Goal: Information Seeking & Learning: Check status

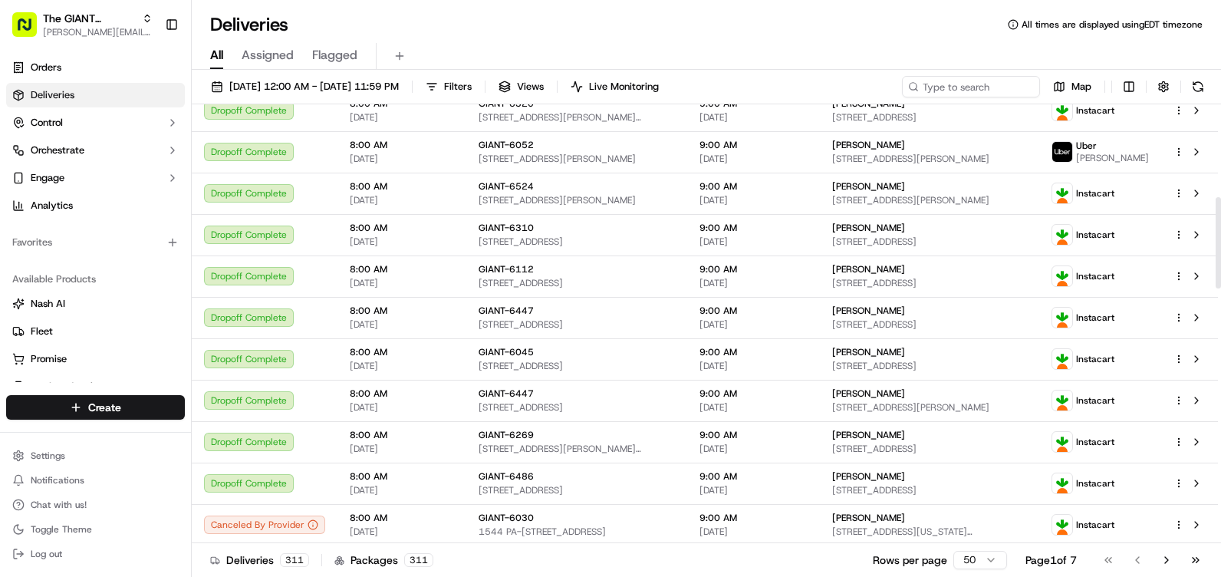
drag, startPoint x: 1220, startPoint y: 137, endPoint x: 1221, endPoint y: 211, distance: 73.6
click at [1220, 211] on div at bounding box center [1218, 242] width 5 height 91
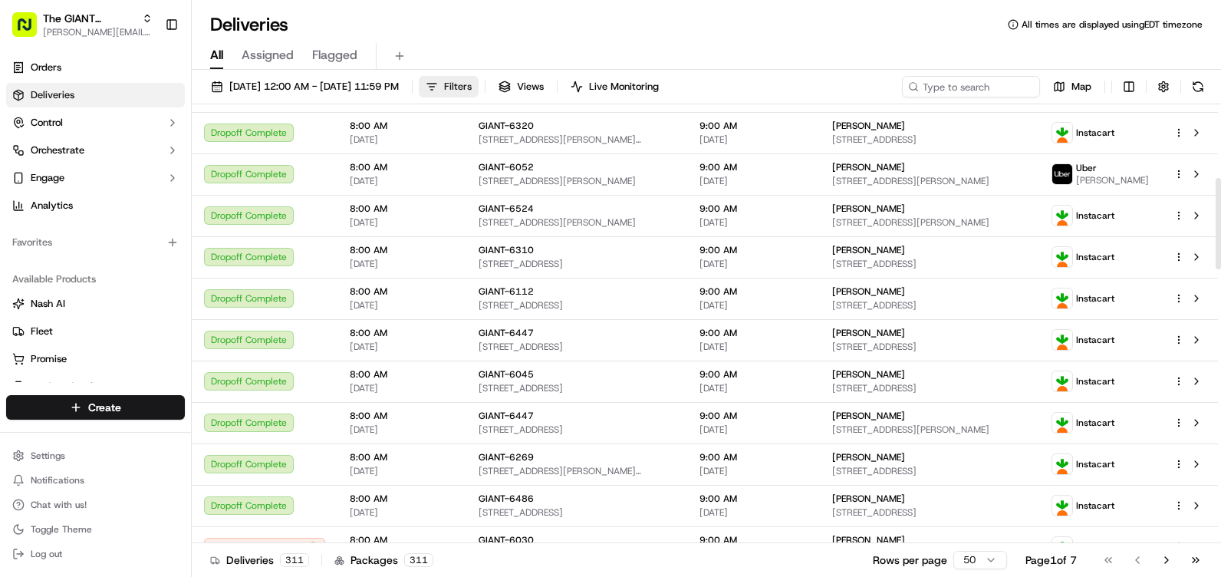
click at [479, 83] on button "Filters" at bounding box center [449, 86] width 60 height 21
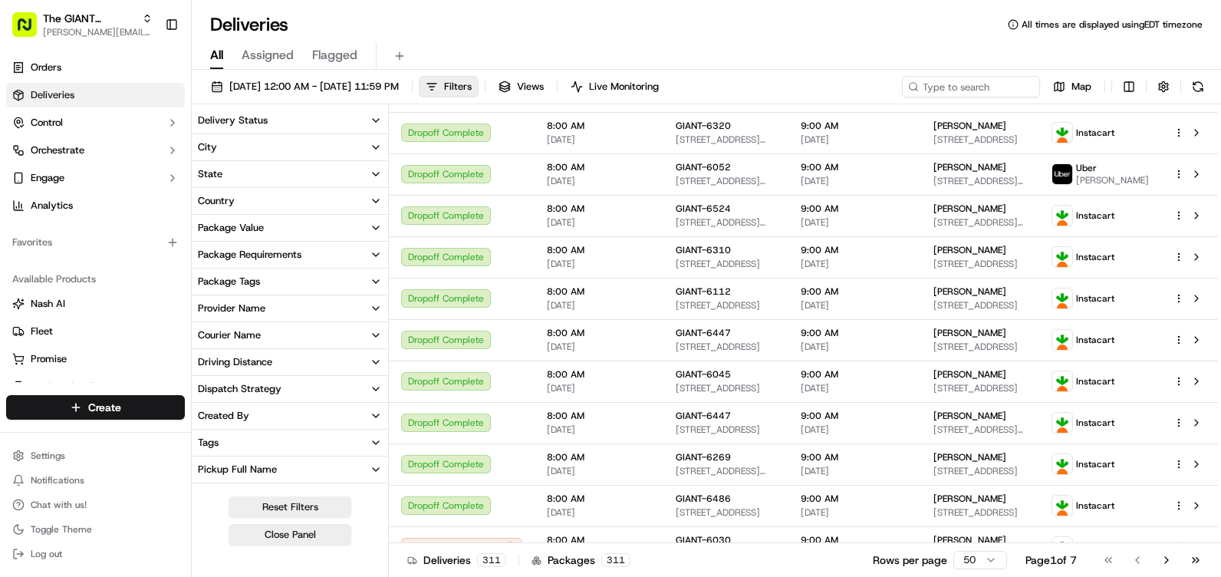
scroll to position [153, 0]
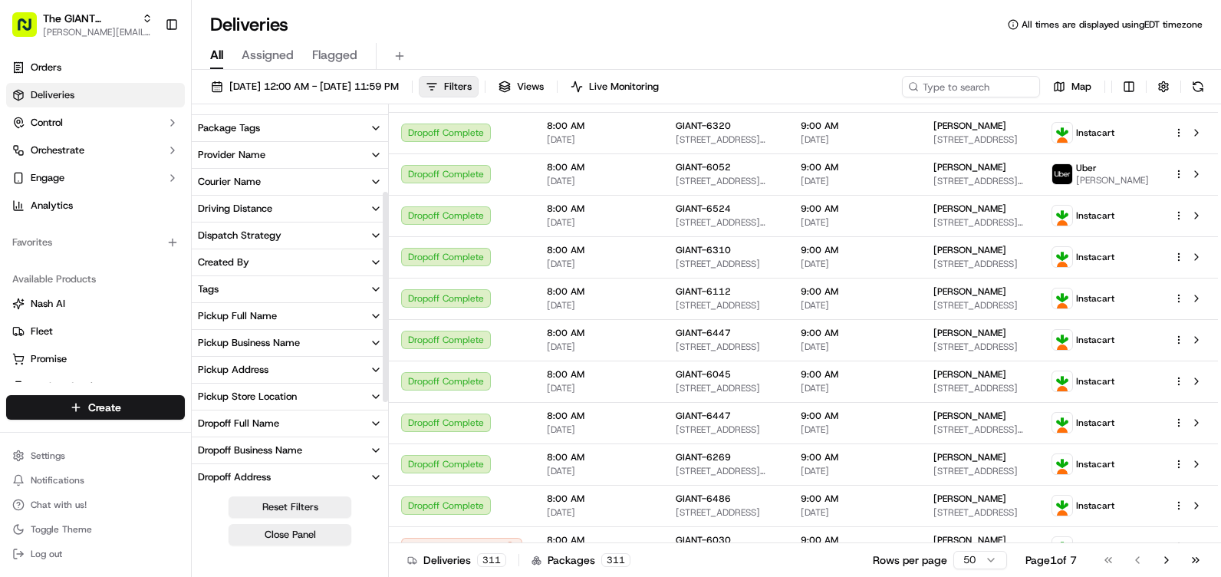
click at [282, 342] on div "Pickup Business Name" at bounding box center [249, 343] width 102 height 14
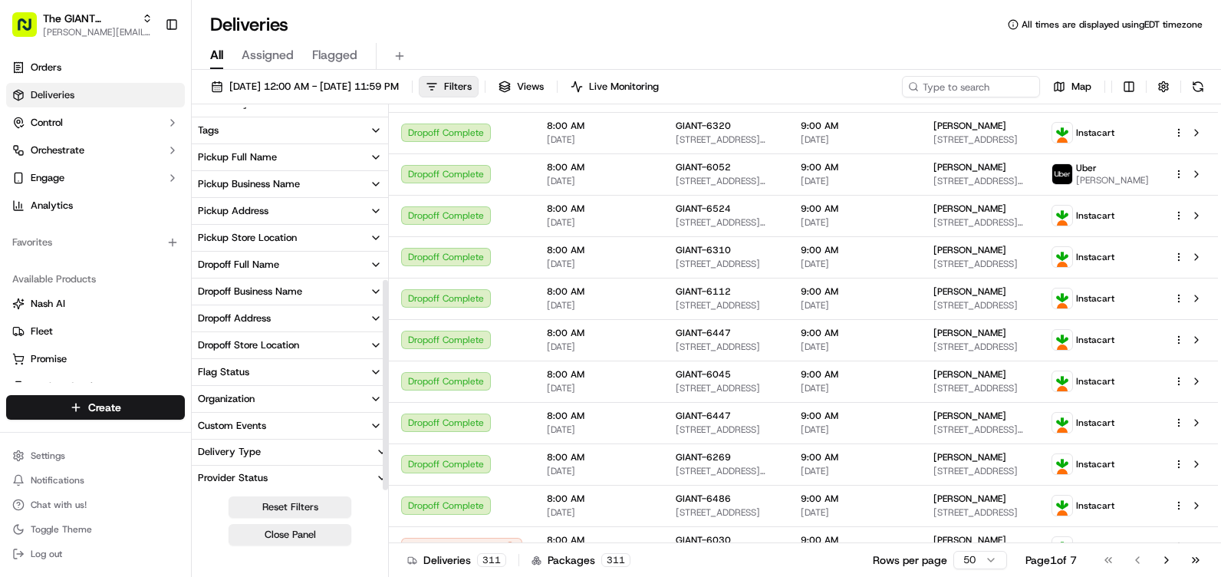
scroll to position [314, 0]
click at [272, 243] on button "Pickup Store Location" at bounding box center [290, 236] width 196 height 26
click at [278, 263] on input at bounding box center [299, 264] width 166 height 25
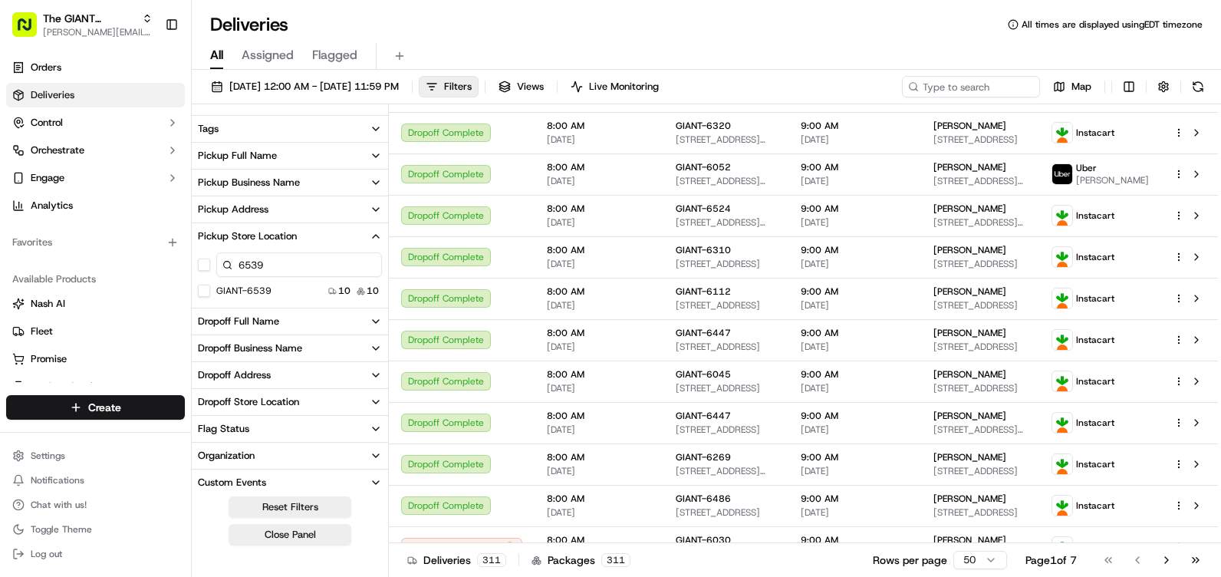
type input "6539"
click at [209, 289] on button "GIANT-6539" at bounding box center [204, 291] width 12 height 12
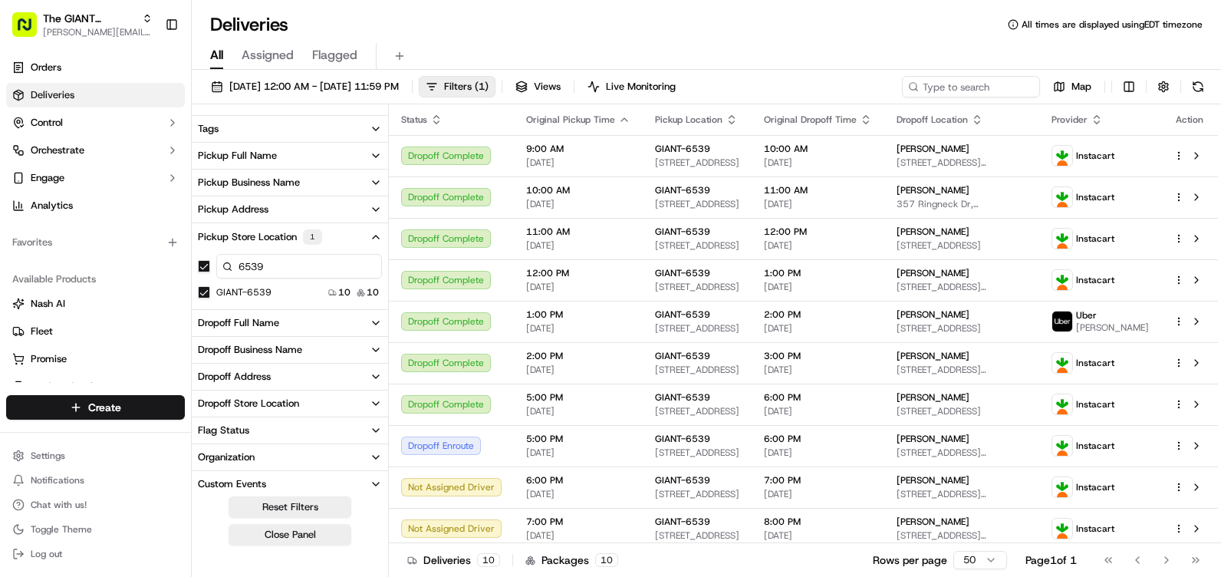
click at [372, 239] on icon "button" at bounding box center [376, 237] width 12 height 12
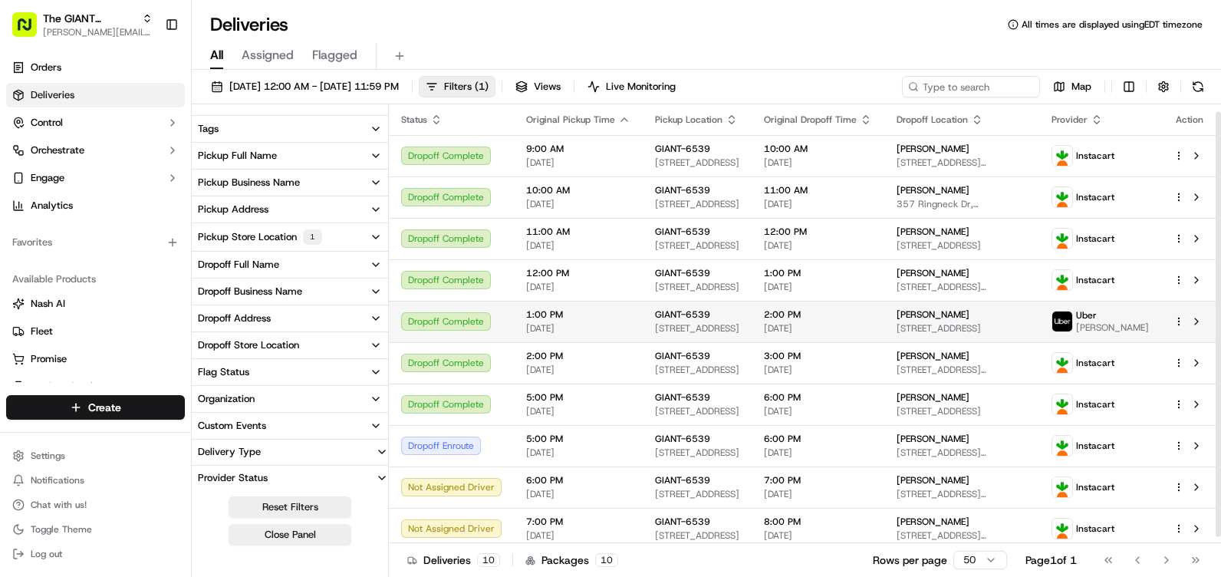
scroll to position [15, 0]
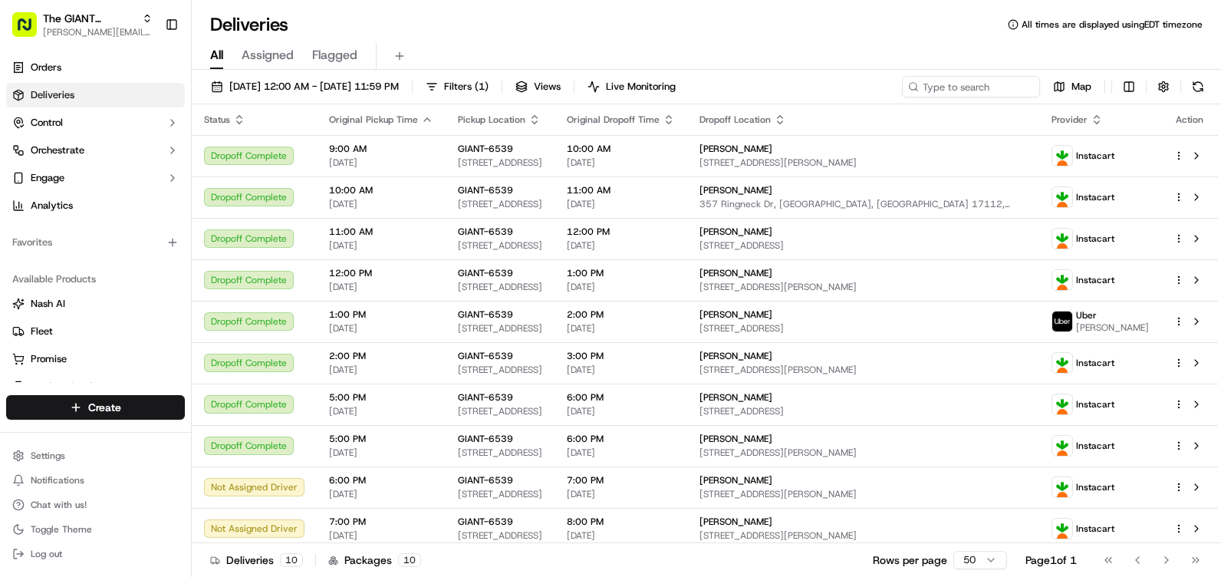
drag, startPoint x: 808, startPoint y: 556, endPoint x: 774, endPoint y: 547, distance: 35.0
click at [808, 556] on div "Deliveries 10 Packages 10 Rows per page 50 Page 1 of 1 Go to first page Go to p…" at bounding box center [706, 559] width 1029 height 35
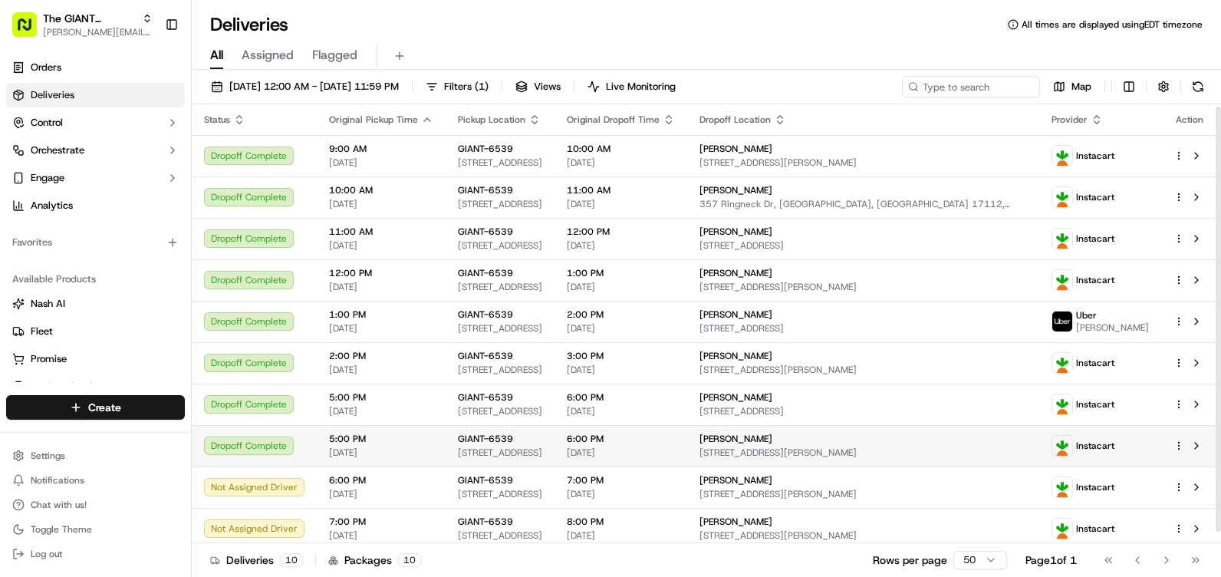
scroll to position [15, 0]
